Goal: Find specific page/section: Find specific page/section

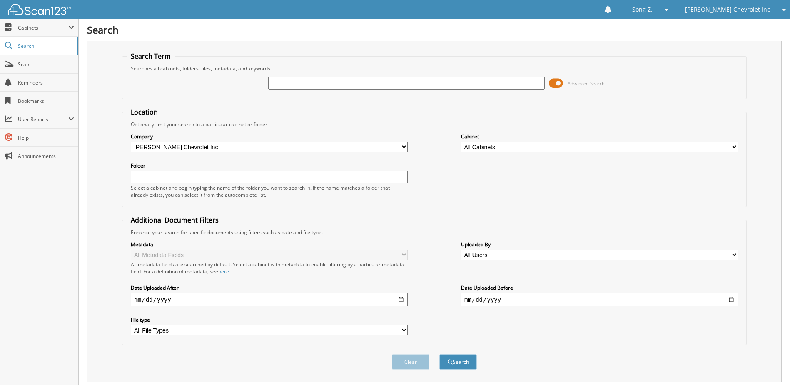
click at [293, 80] on input "text" at bounding box center [406, 83] width 277 height 12
type input "268796"
click at [439, 354] on button "Search" at bounding box center [457, 361] width 37 height 15
drag, startPoint x: 309, startPoint y: 80, endPoint x: 184, endPoint y: 74, distance: 125.0
click at [184, 74] on div "268796 Advanced Search" at bounding box center [434, 83] width 615 height 22
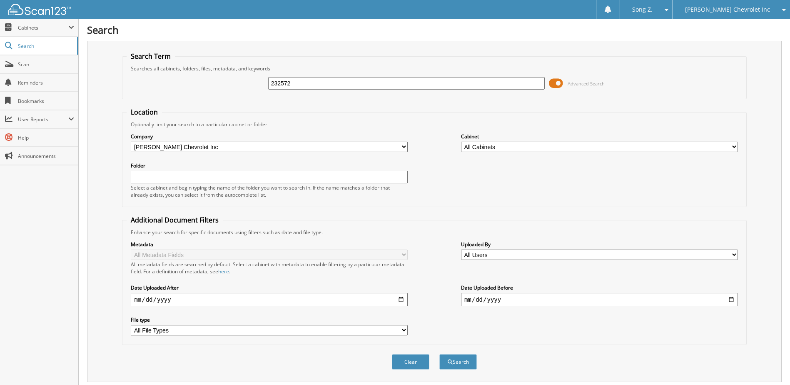
type input "232572"
click at [439, 354] on button "Search" at bounding box center [457, 361] width 37 height 15
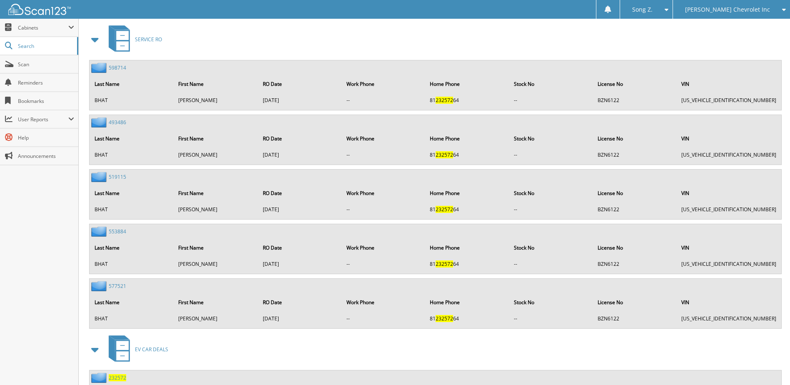
scroll to position [592, 0]
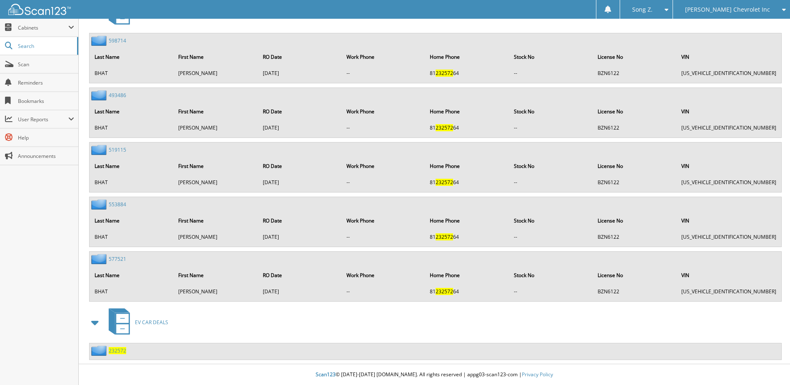
click at [119, 348] on span "232572" at bounding box center [117, 350] width 17 height 7
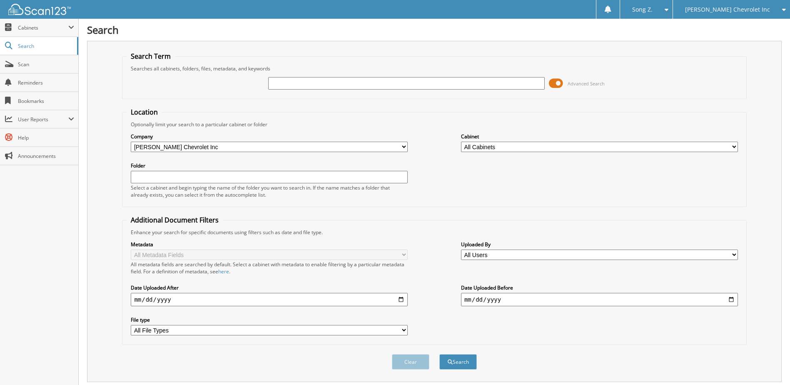
click at [314, 81] on input "text" at bounding box center [406, 83] width 277 height 12
type input "268429"
click at [439, 354] on button "Search" at bounding box center [457, 361] width 37 height 15
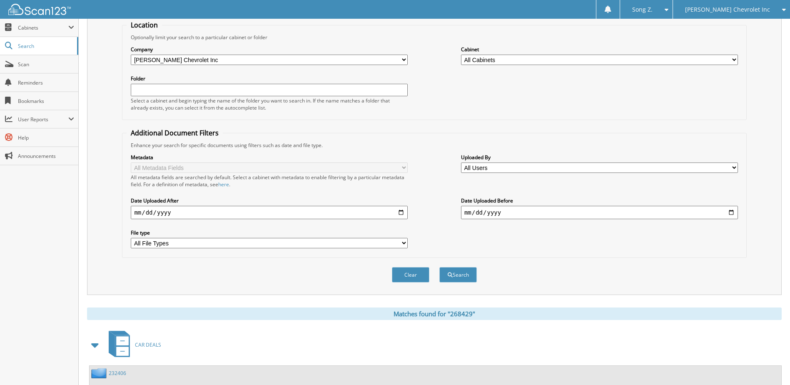
scroll to position [189, 0]
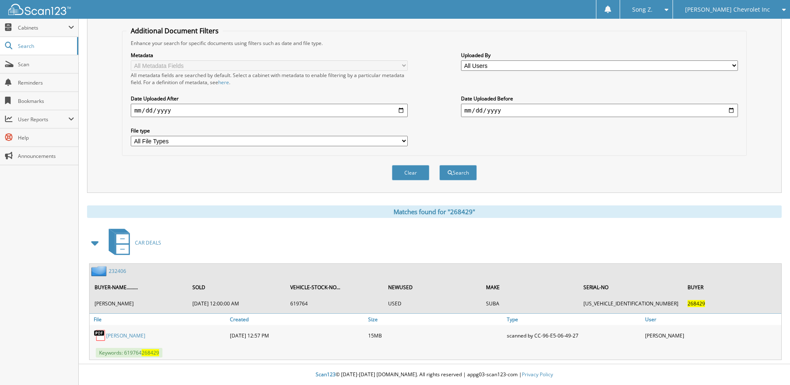
click at [117, 270] on link "232406" at bounding box center [117, 270] width 17 height 7
